Goal: Task Accomplishment & Management: Manage account settings

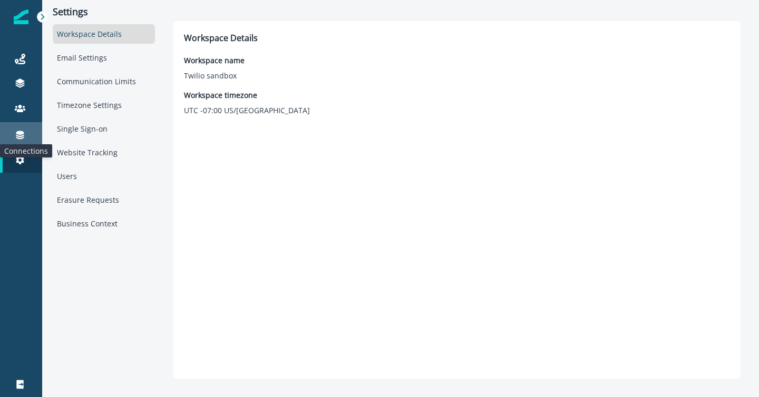
click at [21, 131] on icon at bounding box center [20, 135] width 8 height 8
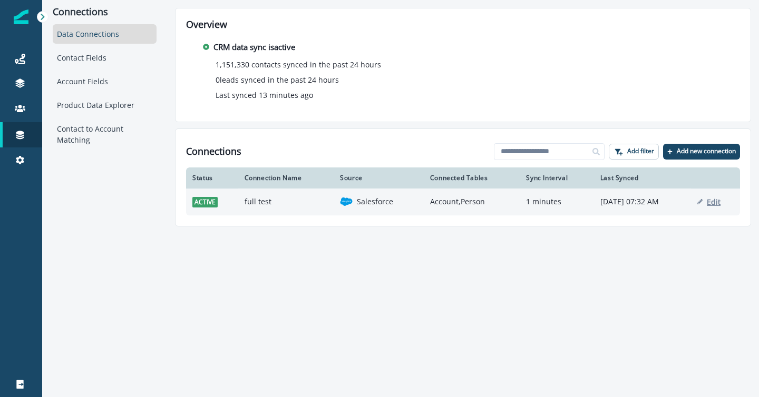
click at [719, 199] on p "Edit" at bounding box center [714, 202] width 14 height 10
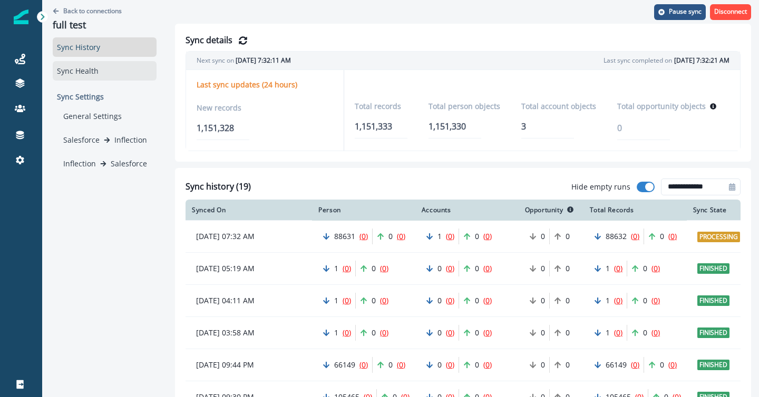
click at [96, 75] on div "Sync Health" at bounding box center [105, 70] width 104 height 19
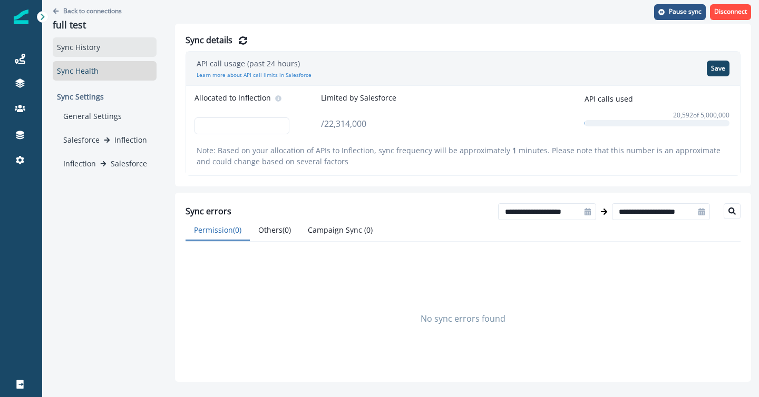
click at [113, 51] on div "Sync History" at bounding box center [105, 46] width 104 height 19
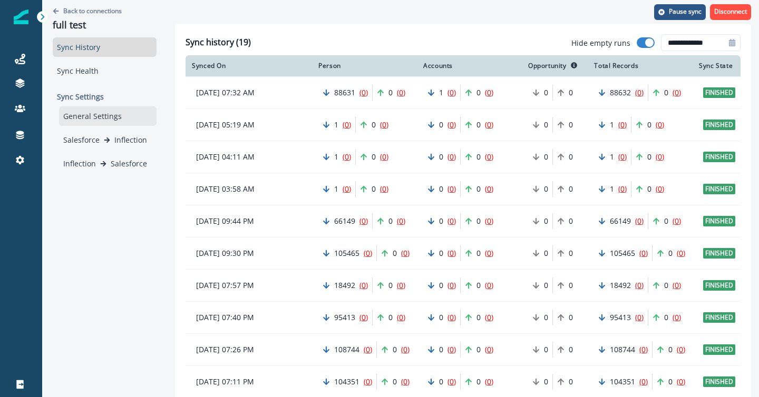
click at [106, 115] on div "General Settings" at bounding box center [107, 115] width 97 height 19
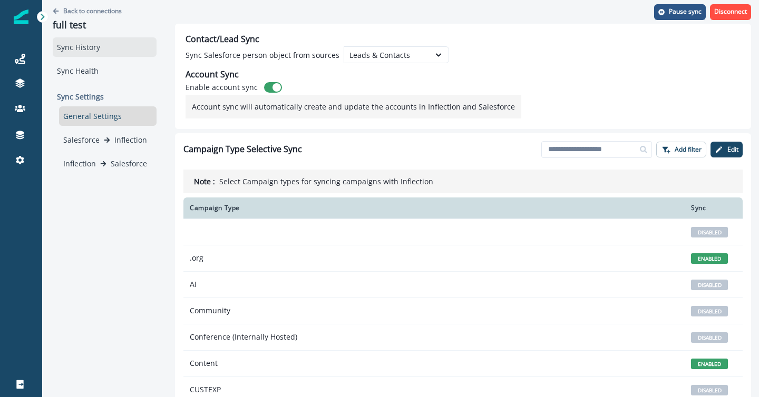
click at [83, 52] on div "Sync History" at bounding box center [105, 46] width 104 height 19
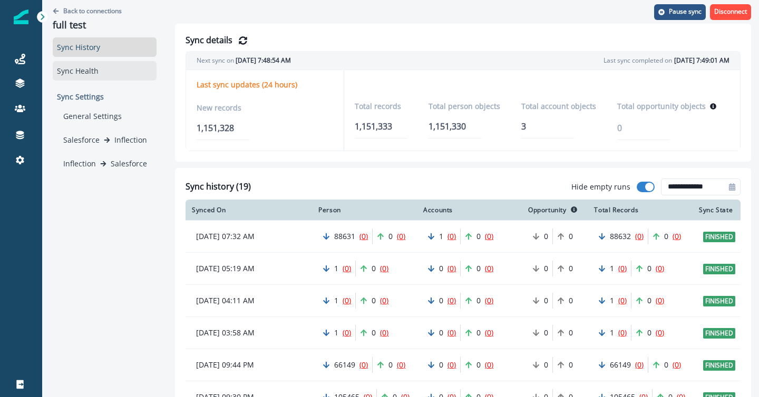
click at [68, 72] on div "Sync Health" at bounding box center [105, 70] width 104 height 19
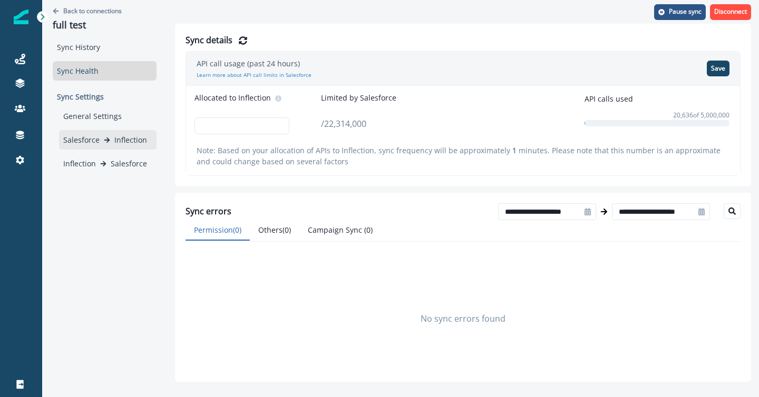
click at [79, 142] on p "Salesforce" at bounding box center [81, 139] width 36 height 11
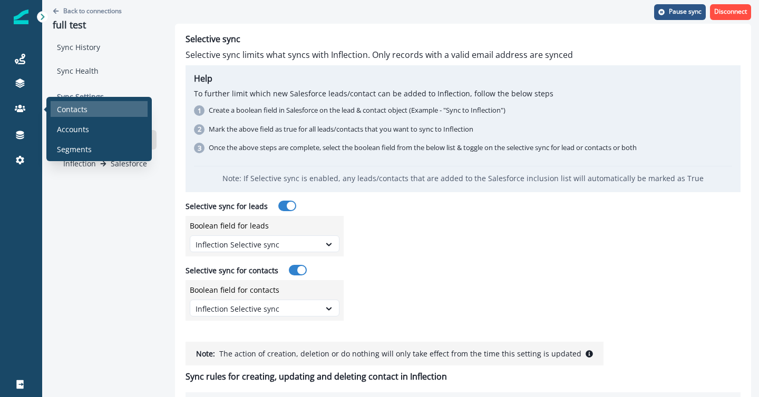
click at [66, 107] on p "Contacts" at bounding box center [72, 109] width 31 height 11
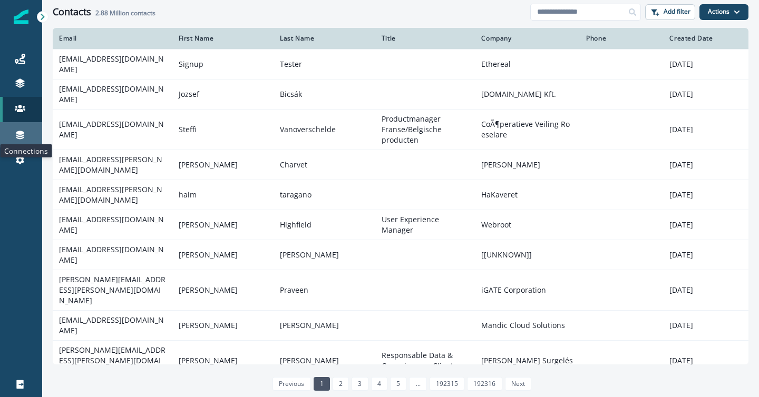
click at [18, 136] on icon at bounding box center [20, 135] width 8 height 8
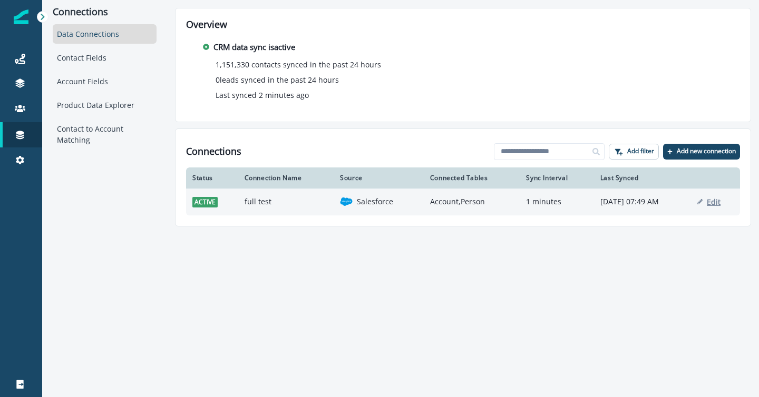
click at [719, 201] on p "Edit" at bounding box center [714, 202] width 14 height 10
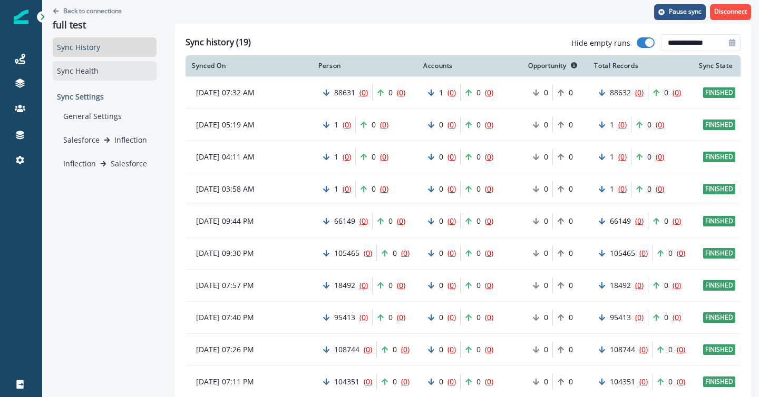
click at [103, 76] on div "Sync Health" at bounding box center [105, 70] width 104 height 19
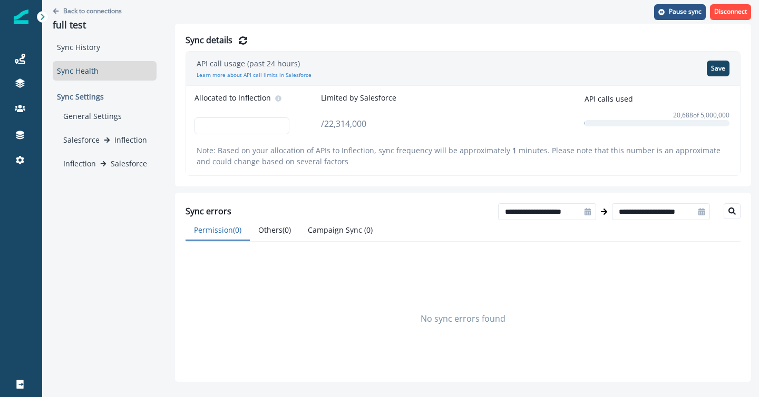
click at [93, 96] on p "Sync Settings" at bounding box center [105, 96] width 104 height 19
click at [93, 118] on div "General Settings" at bounding box center [107, 115] width 97 height 19
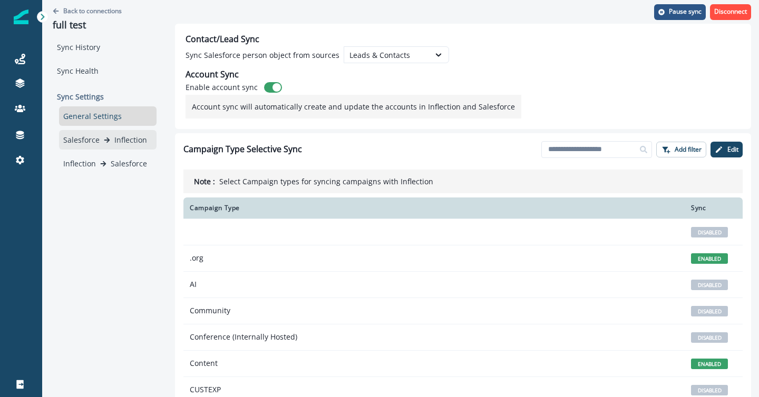
click at [96, 131] on div "Salesforce Inflection" at bounding box center [107, 139] width 97 height 19
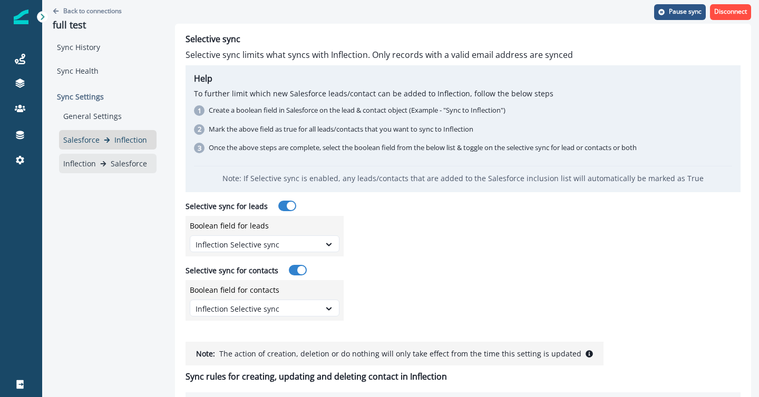
click at [95, 160] on div "Inflection Salesforce" at bounding box center [107, 163] width 89 height 11
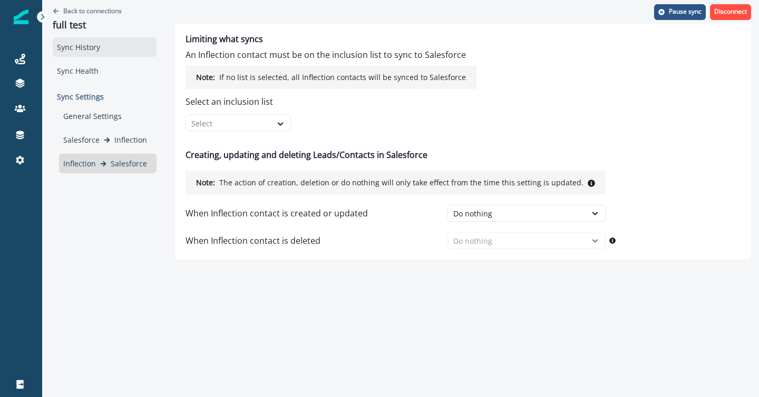
click at [81, 50] on div "Sync History" at bounding box center [105, 46] width 104 height 19
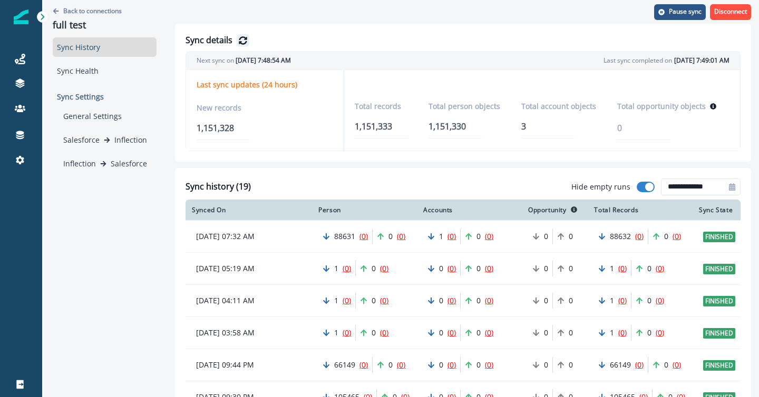
click at [241, 40] on icon "Refresh Details" at bounding box center [243, 40] width 8 height 8
